Goal: Check status

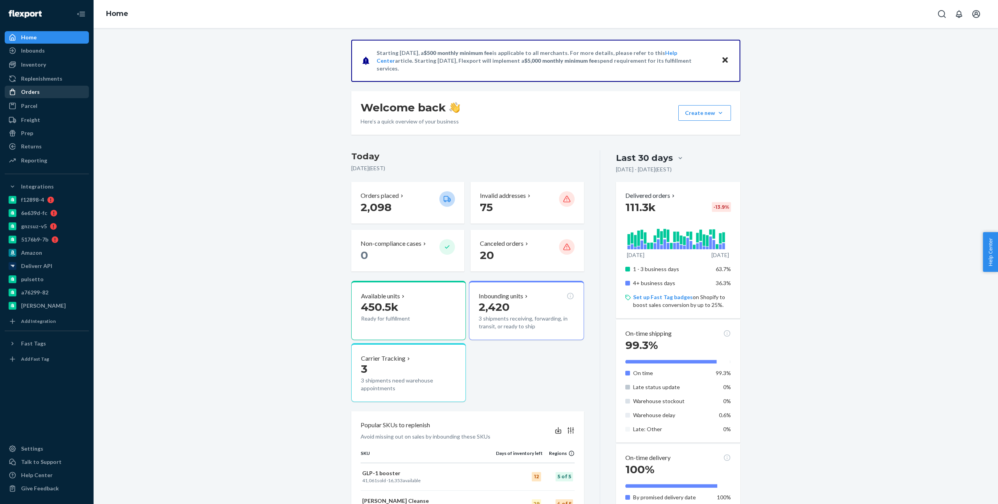
click at [46, 93] on div "Orders" at bounding box center [46, 92] width 83 height 11
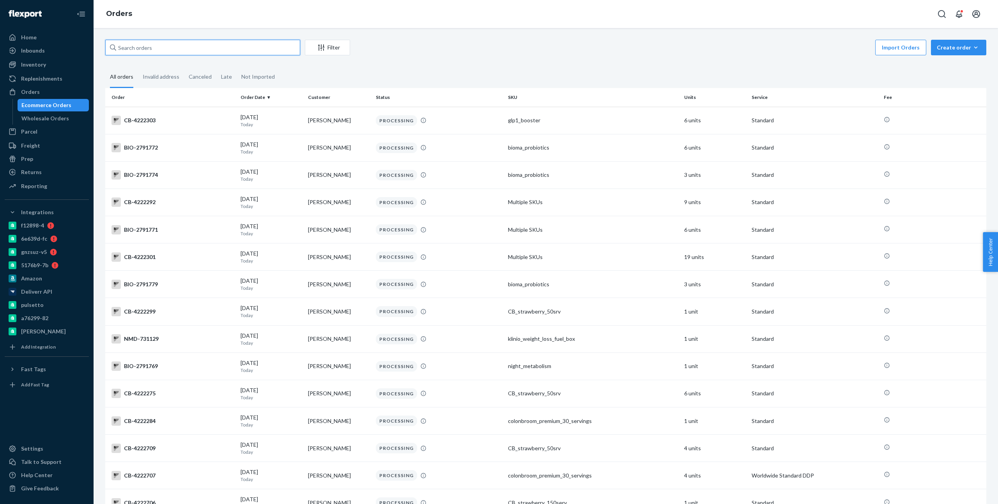
click at [266, 45] on input "text" at bounding box center [202, 48] width 195 height 16
paste input "[PERSON_NAME]"
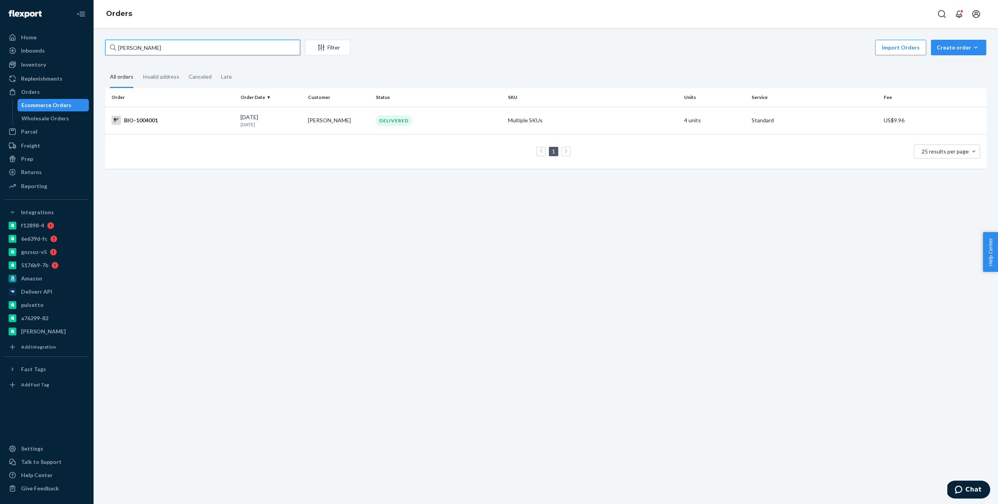
type input "[PERSON_NAME]"
